Goal: Contribute content: Add original content to the website for others to see

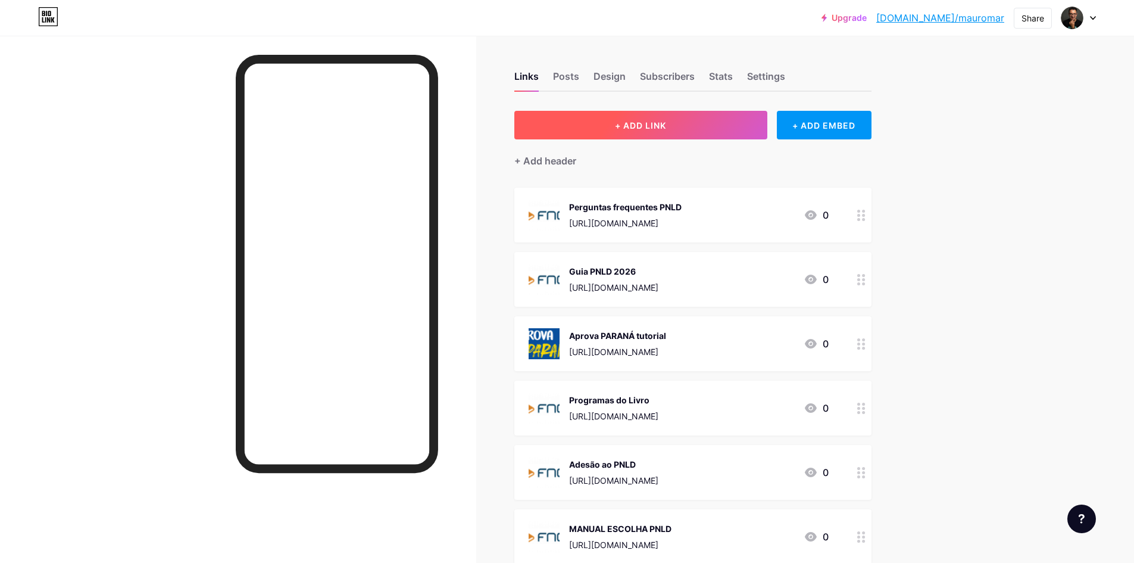
click at [660, 120] on span "+ ADD LINK" at bounding box center [640, 125] width 51 height 10
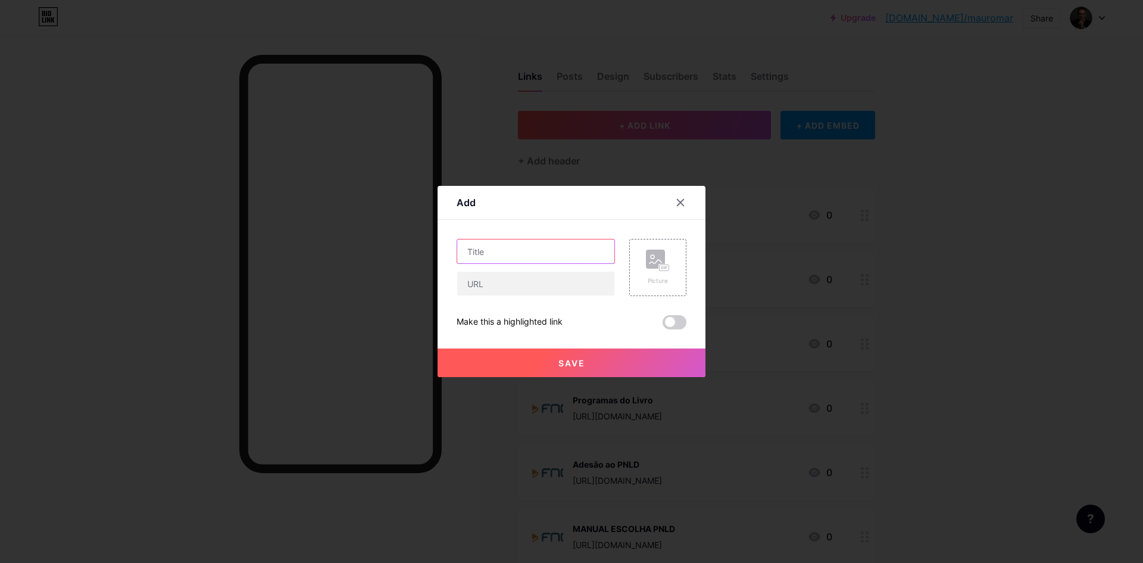
click at [532, 251] on input "text" at bounding box center [535, 251] width 157 height 24
type input "Planilha Rel Munic"
click at [529, 276] on input "text" at bounding box center [535, 284] width 157 height 24
paste input "[URL][DOMAIN_NAME]"
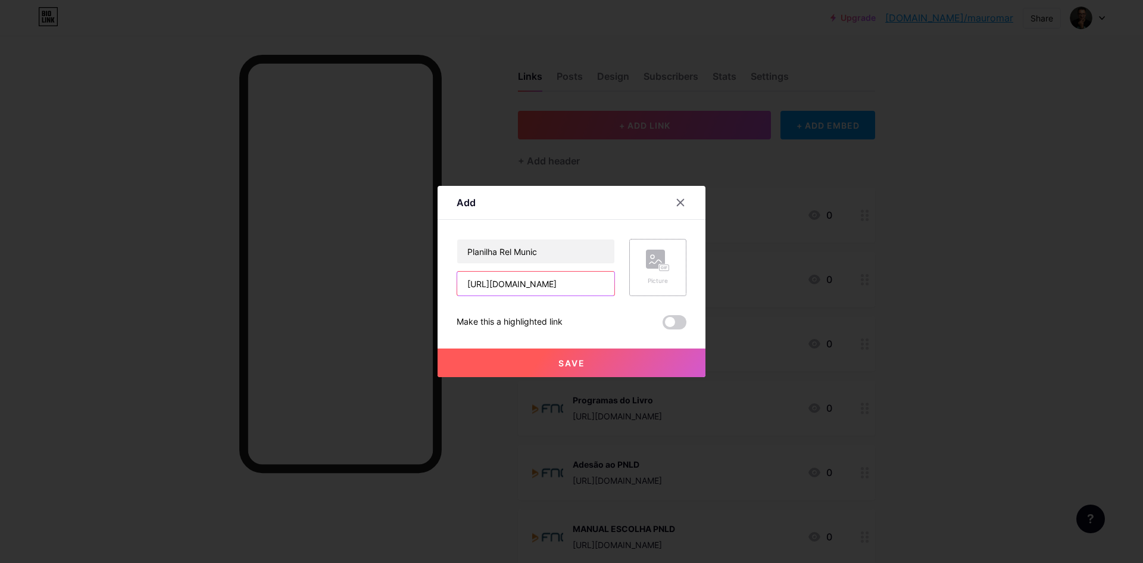
type input "[URL][DOMAIN_NAME]"
click at [656, 261] on rect at bounding box center [655, 258] width 19 height 19
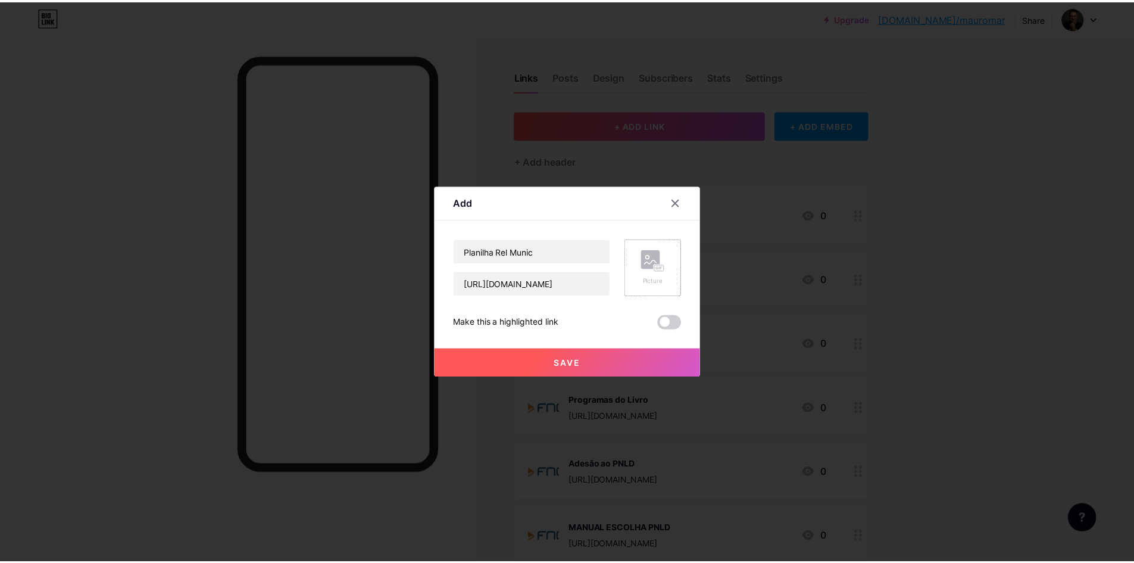
scroll to position [0, 0]
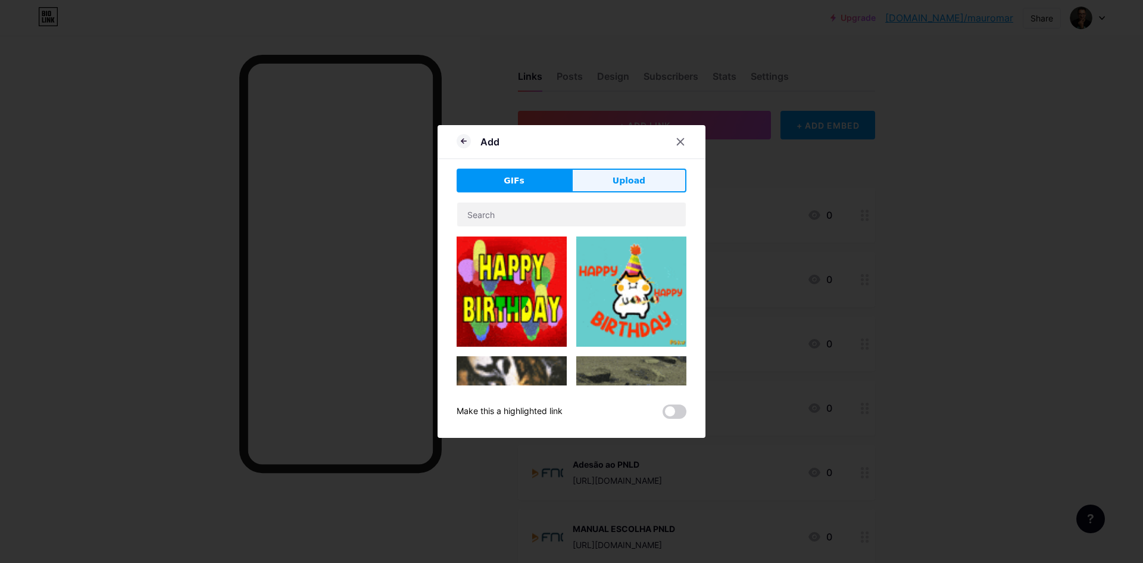
click at [623, 177] on span "Upload" at bounding box center [629, 180] width 33 height 13
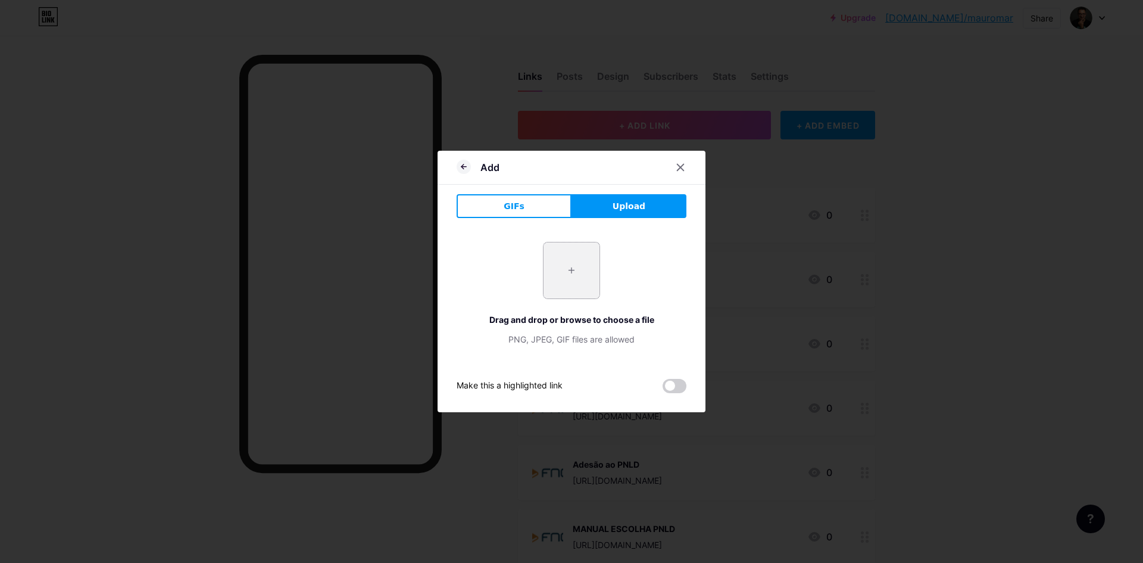
click at [570, 265] on input "file" at bounding box center [572, 270] width 56 height 56
type input "C:\fakepath\Whatsapp.jpg"
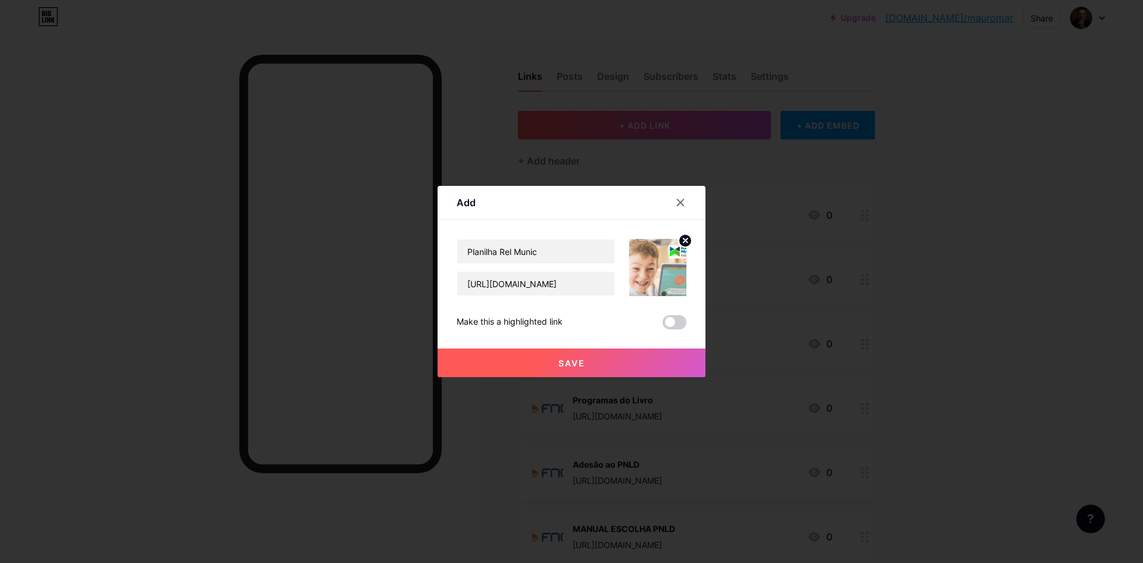
click at [569, 361] on span "Save" at bounding box center [572, 363] width 27 height 10
